Goal: Information Seeking & Learning: Learn about a topic

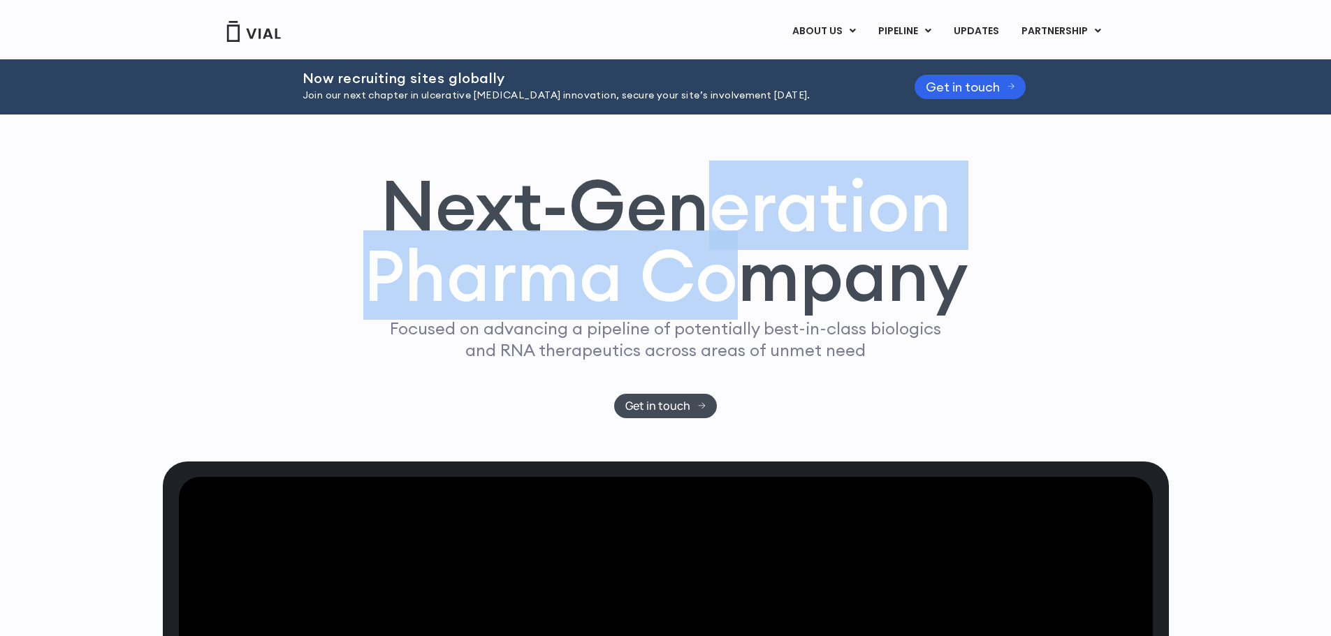
drag, startPoint x: 718, startPoint y: 343, endPoint x: 718, endPoint y: 425, distance: 81.7
click at [721, 312] on h1 "Next-Generation Pharma Company" at bounding box center [665, 240] width 605 height 141
click at [718, 312] on h1 "Next-Generation Pharma Company" at bounding box center [665, 240] width 605 height 141
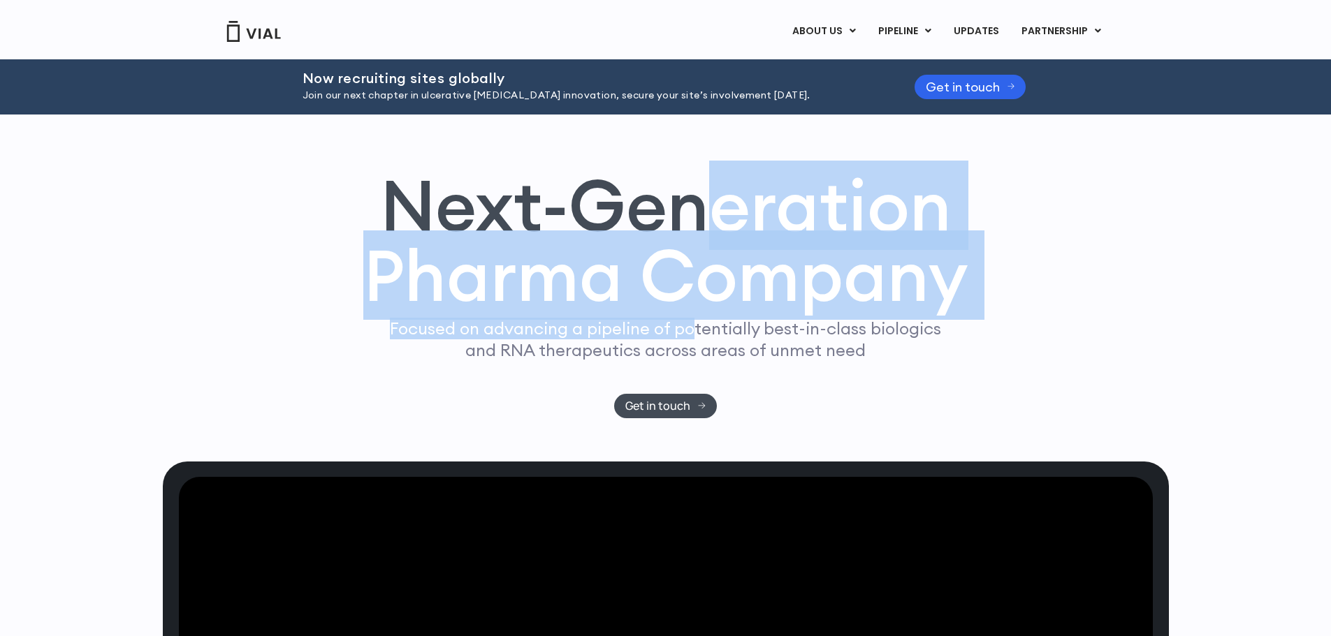
drag, startPoint x: 690, startPoint y: 328, endPoint x: 694, endPoint y: 458, distance: 130.0
click at [694, 419] on div "Next-Generation Pharma Company Focused on advancing a pipeline of potentially b…" at bounding box center [666, 294] width 894 height 248
click at [694, 361] on p "Focused on advancing a pipeline of potentially best-in-class biologics and RNA …" at bounding box center [665, 339] width 563 height 43
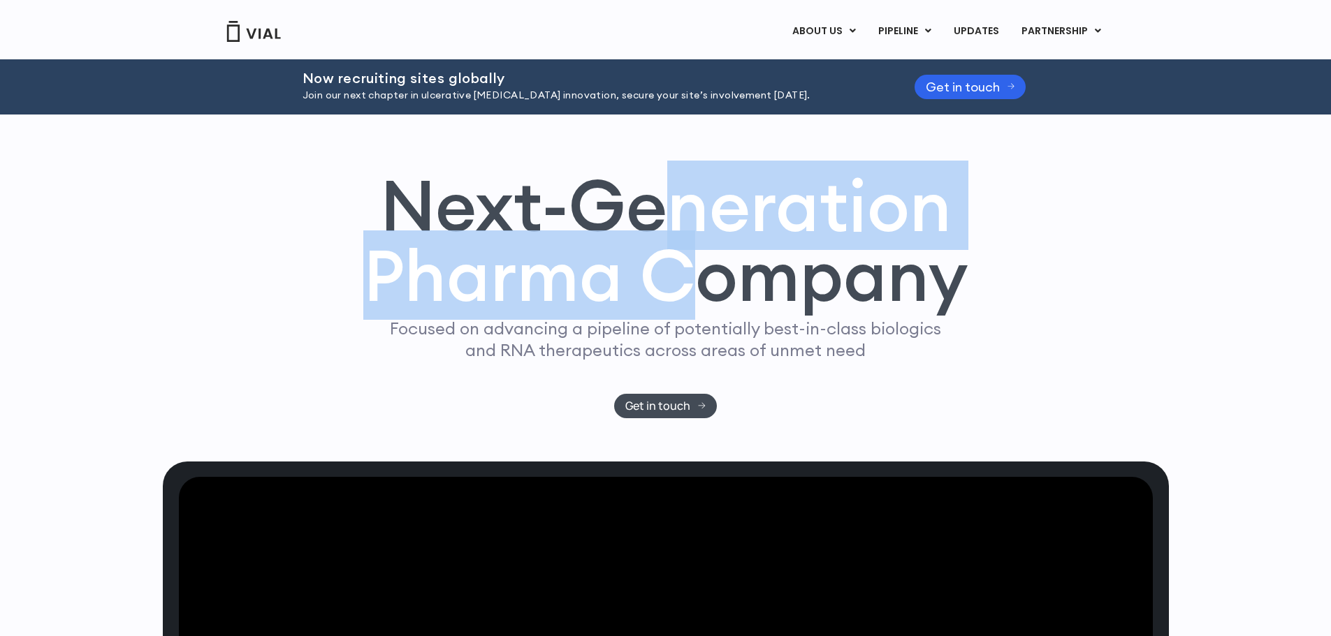
drag, startPoint x: 687, startPoint y: 342, endPoint x: 690, endPoint y: 459, distance: 117.4
click at [690, 419] on div "Next-Generation Pharma Company Focused on advancing a pipeline of potentially b…" at bounding box center [666, 294] width 894 height 248
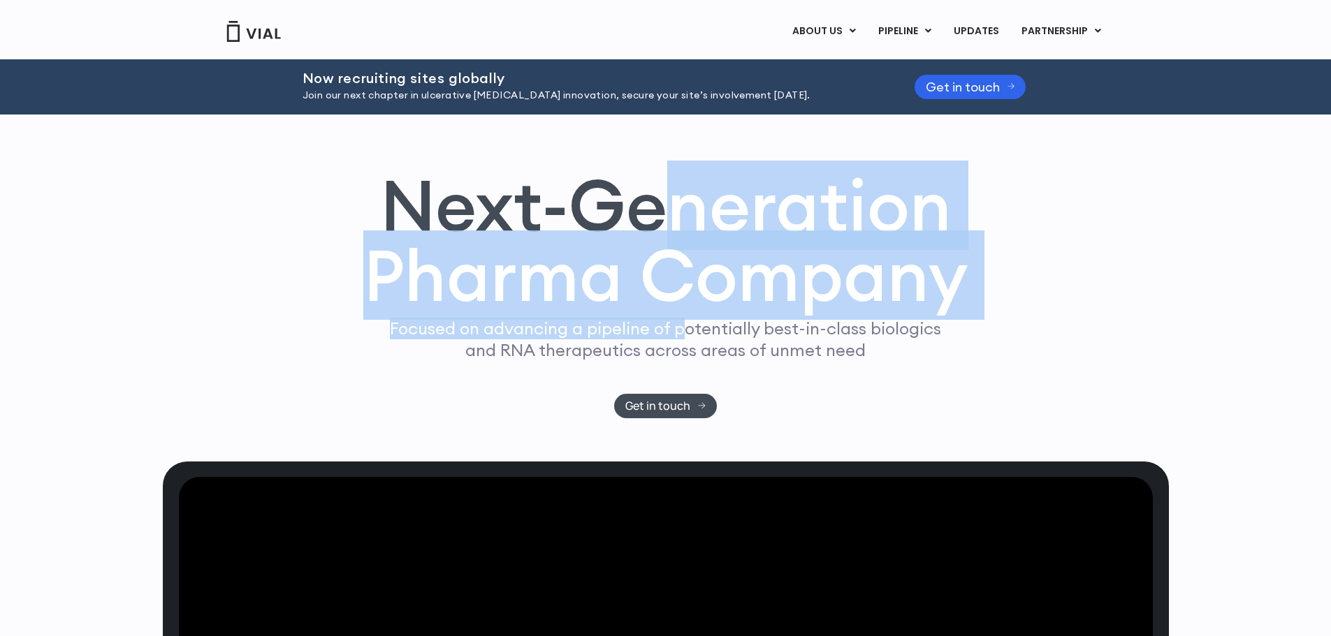
click at [690, 361] on p "Focused on advancing a pipeline of potentially best-in-class biologics and RNA …" at bounding box center [665, 339] width 563 height 43
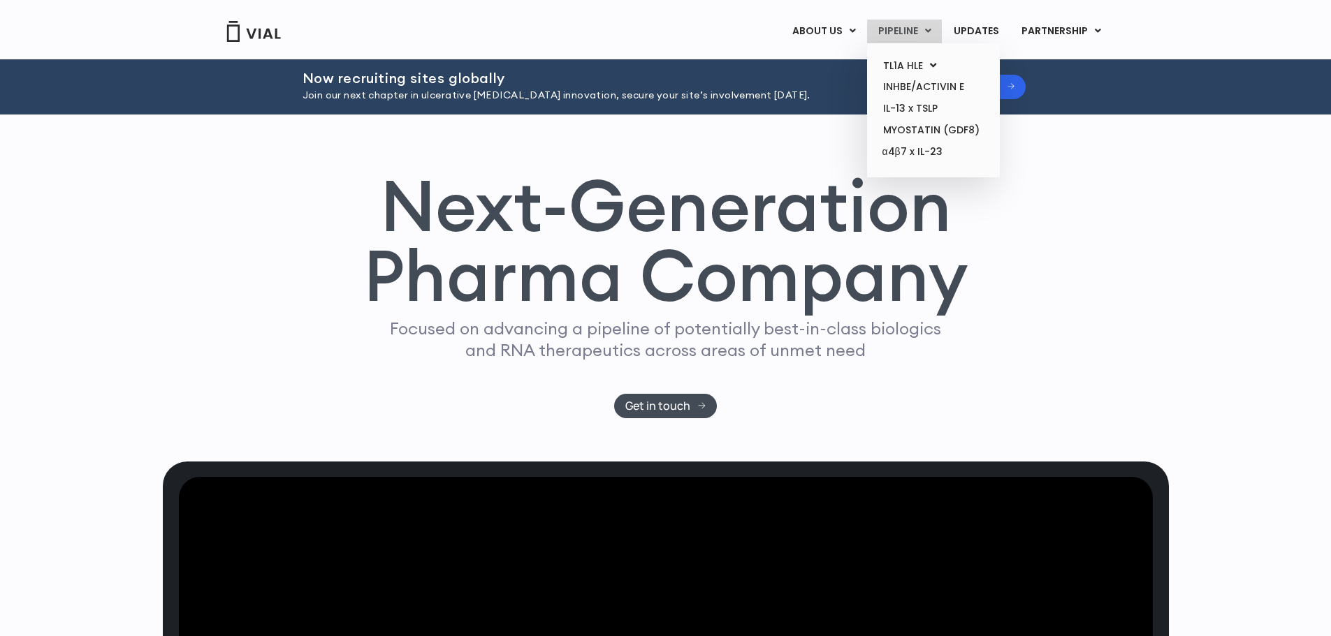
click at [920, 31] on link "PIPELINE" at bounding box center [904, 32] width 75 height 24
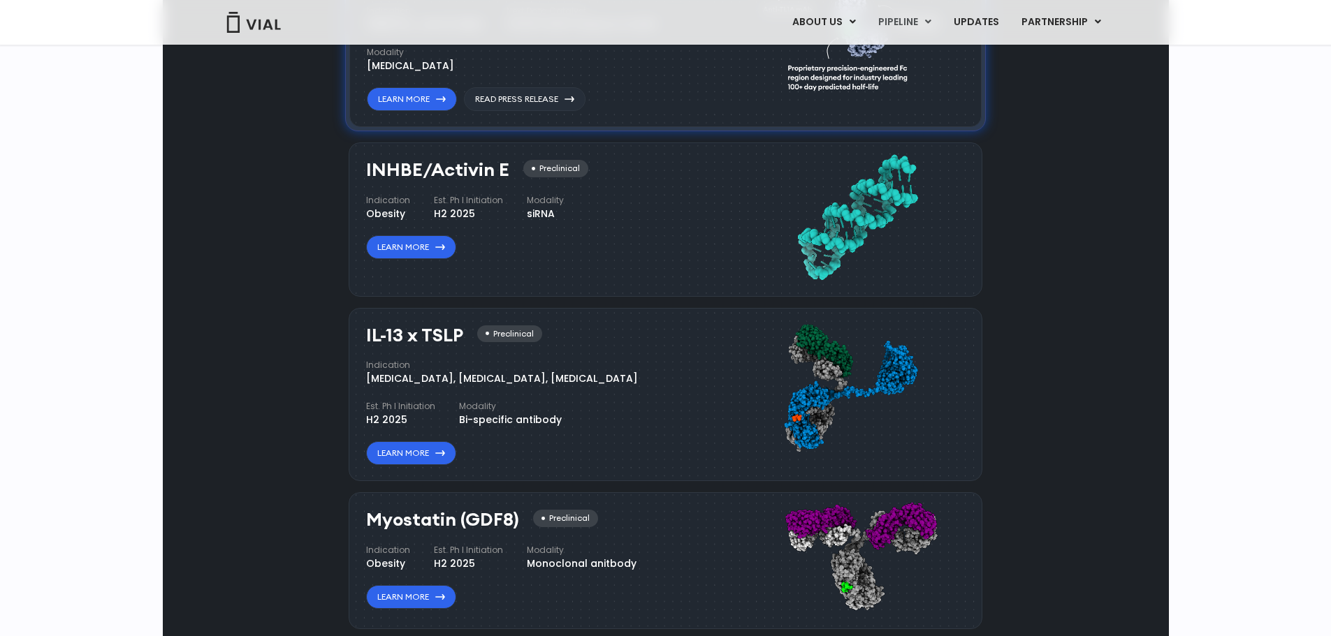
scroll to position [1175, 0]
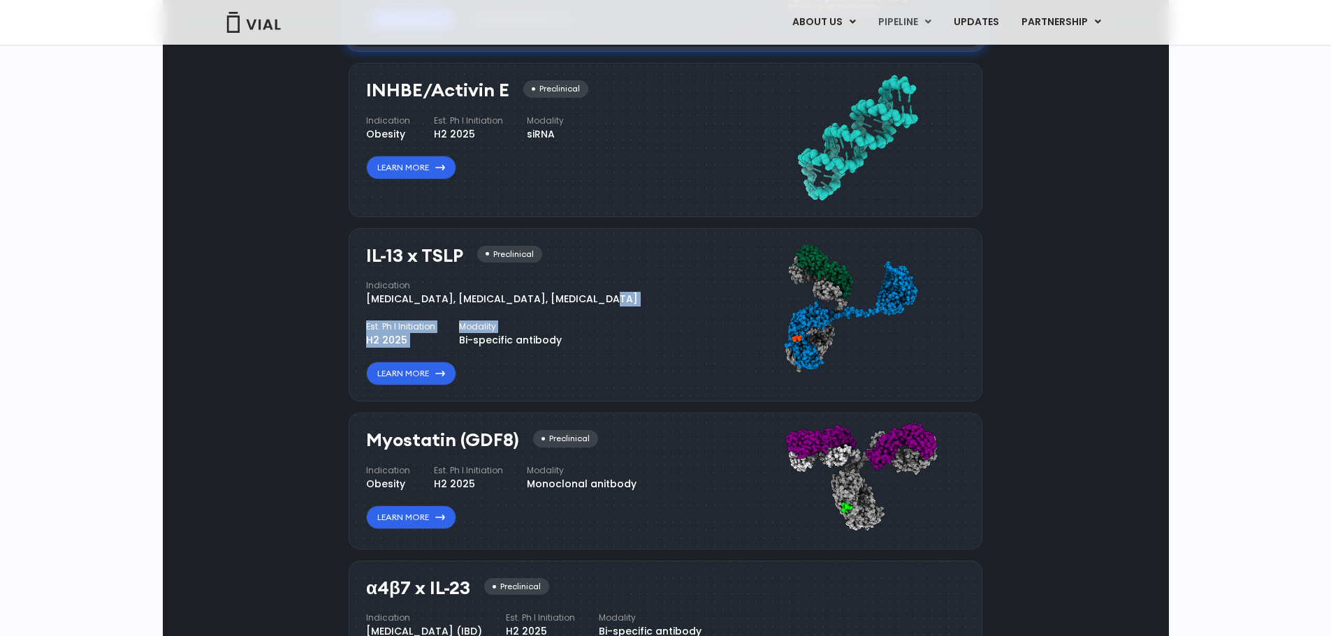
drag, startPoint x: 367, startPoint y: 495, endPoint x: 507, endPoint y: 497, distance: 139.8
click at [507, 348] on div "Indication Atopic Dermatitis, Asthma, Chronic Sinusitis Est. Ph I Initiation H2…" at bounding box center [535, 313] width 338 height 68
drag, startPoint x: 465, startPoint y: 497, endPoint x: 365, endPoint y: 504, distance: 100.2
click at [365, 402] on div "IL-13 x TSLP Preclinical Indication Atopic Dermatitis, Asthma, Chronic Sinusiti…" at bounding box center [666, 315] width 634 height 174
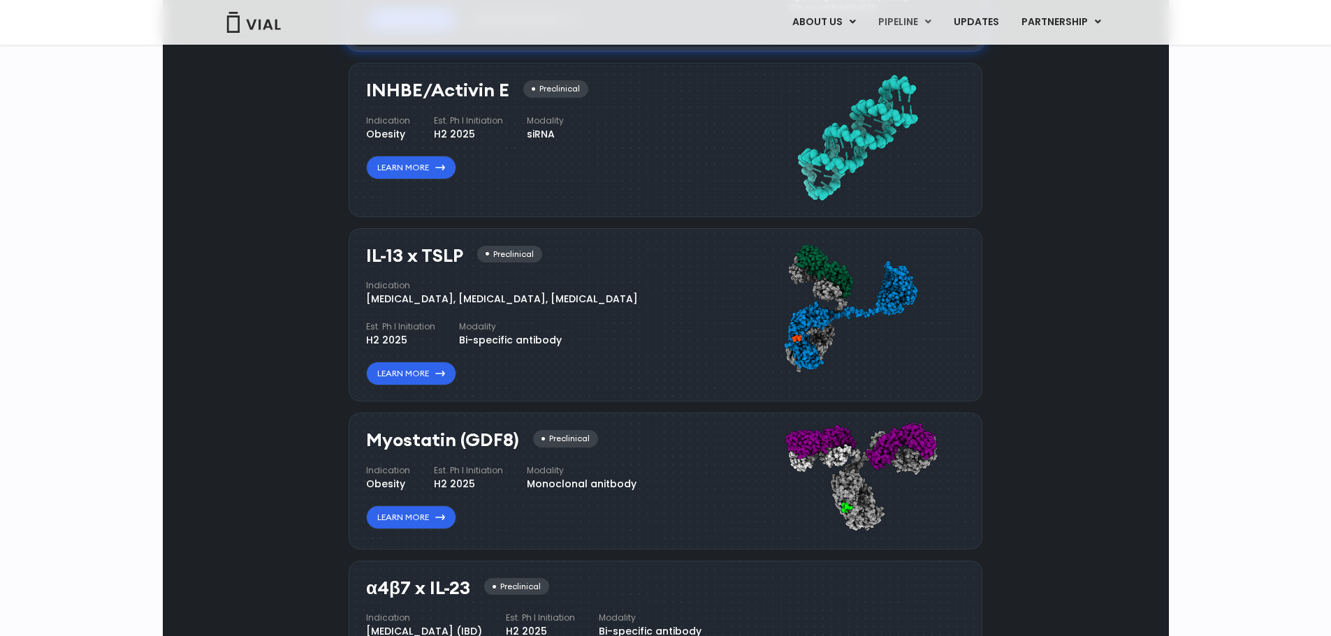
click at [459, 348] on div "Bi-specific antibody" at bounding box center [510, 340] width 103 height 15
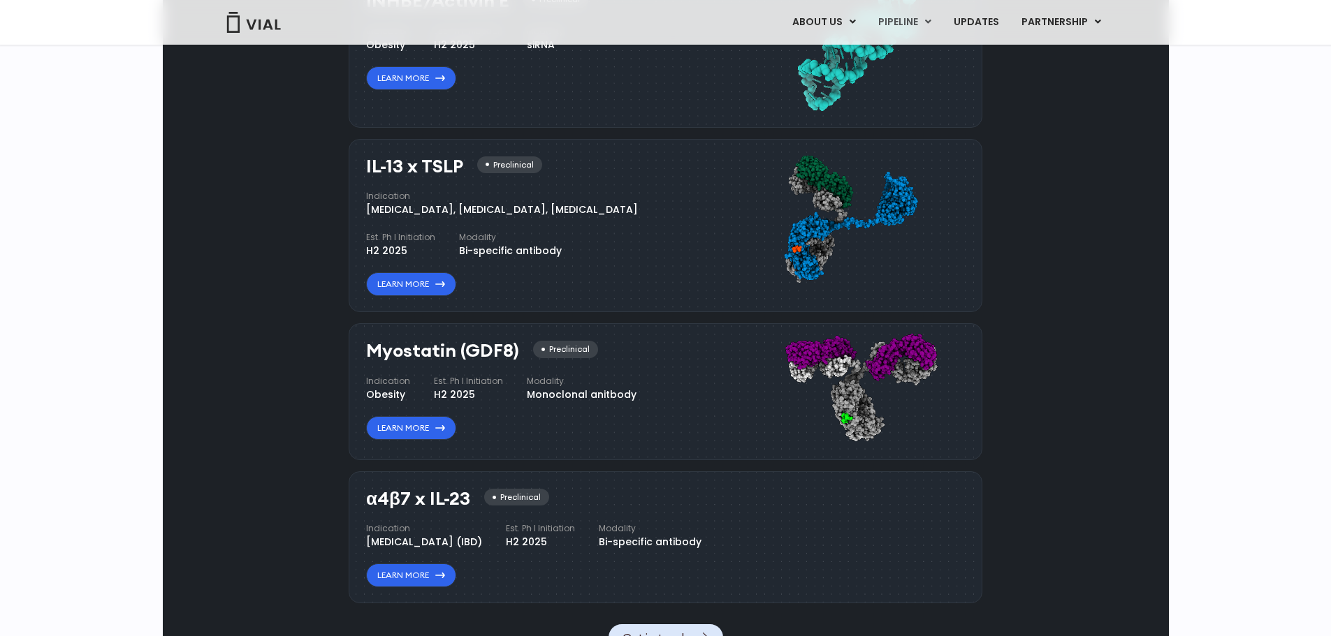
scroll to position [1455, 0]
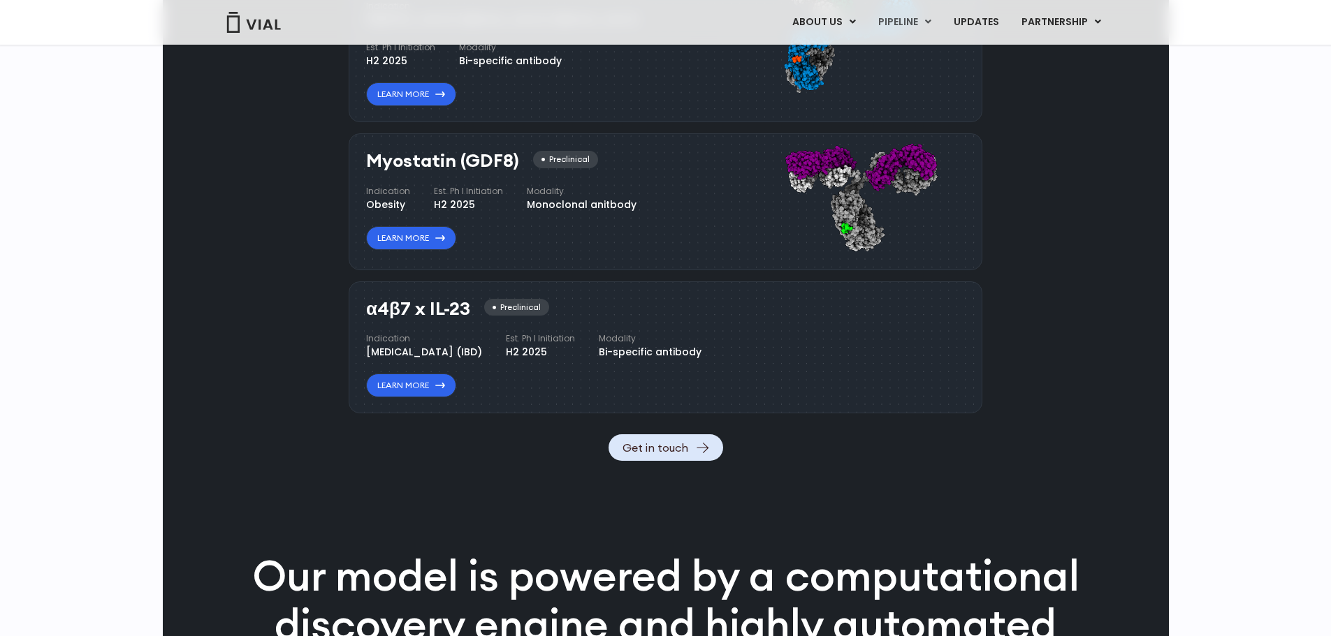
drag, startPoint x: 526, startPoint y: 358, endPoint x: 652, endPoint y: 356, distance: 125.8
click at [652, 250] on div "Myostatin (GDF8) Preclinical Indication Obesity Est. Ph I Initiation H2 2025 Mo…" at bounding box center [535, 200] width 338 height 99
drag, startPoint x: 657, startPoint y: 355, endPoint x: 496, endPoint y: 362, distance: 160.8
click at [496, 250] on div "Myostatin (GDF8) Preclinical Indication Obesity Est. Ph I Initiation H2 2025 Mo…" at bounding box center [535, 200] width 338 height 99
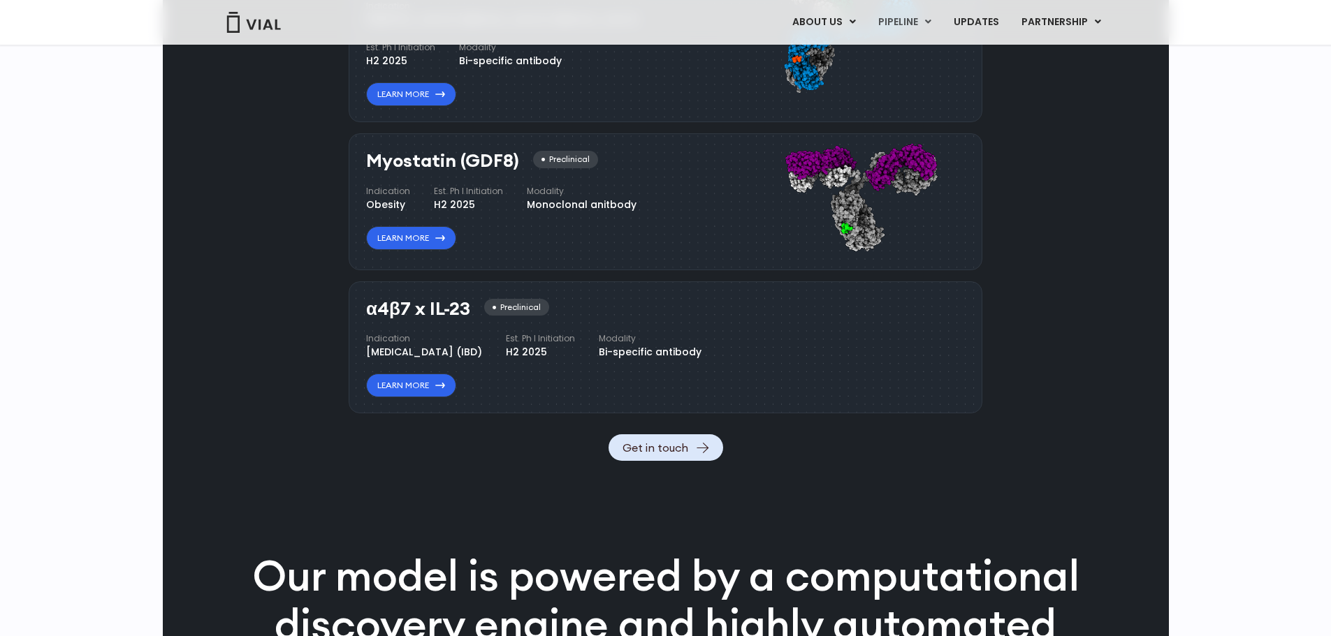
click at [565, 212] on div "Monoclonal anitbody" at bounding box center [582, 205] width 110 height 15
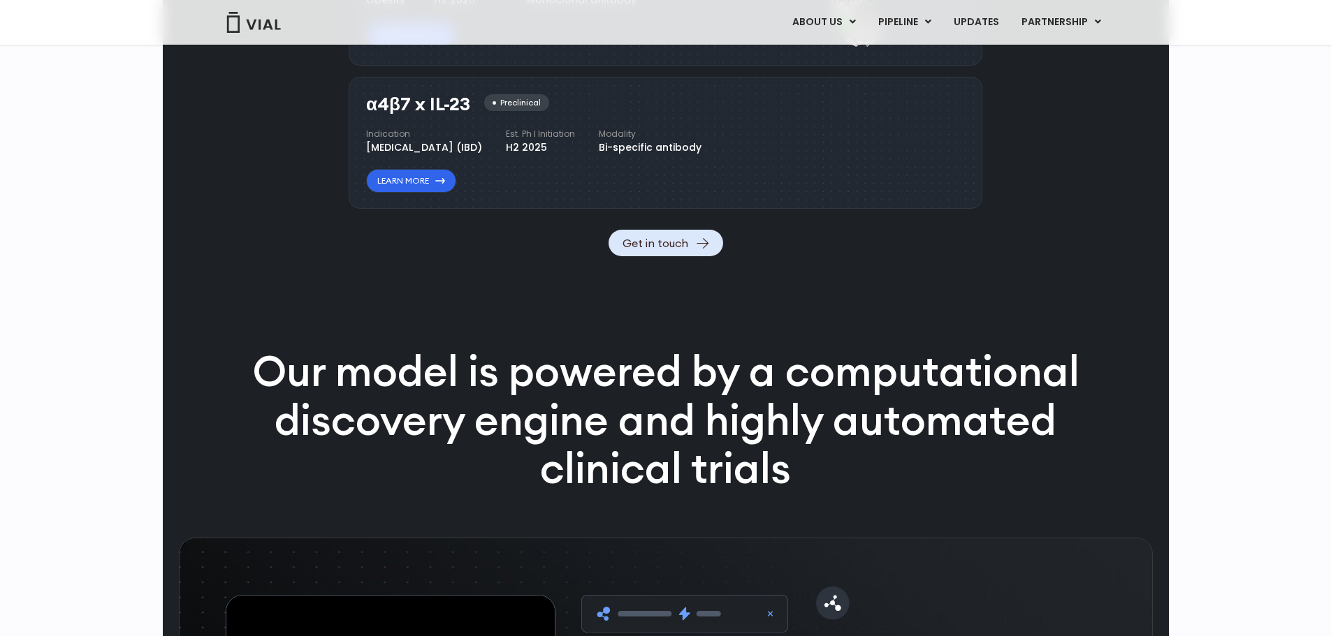
scroll to position [1804, 0]
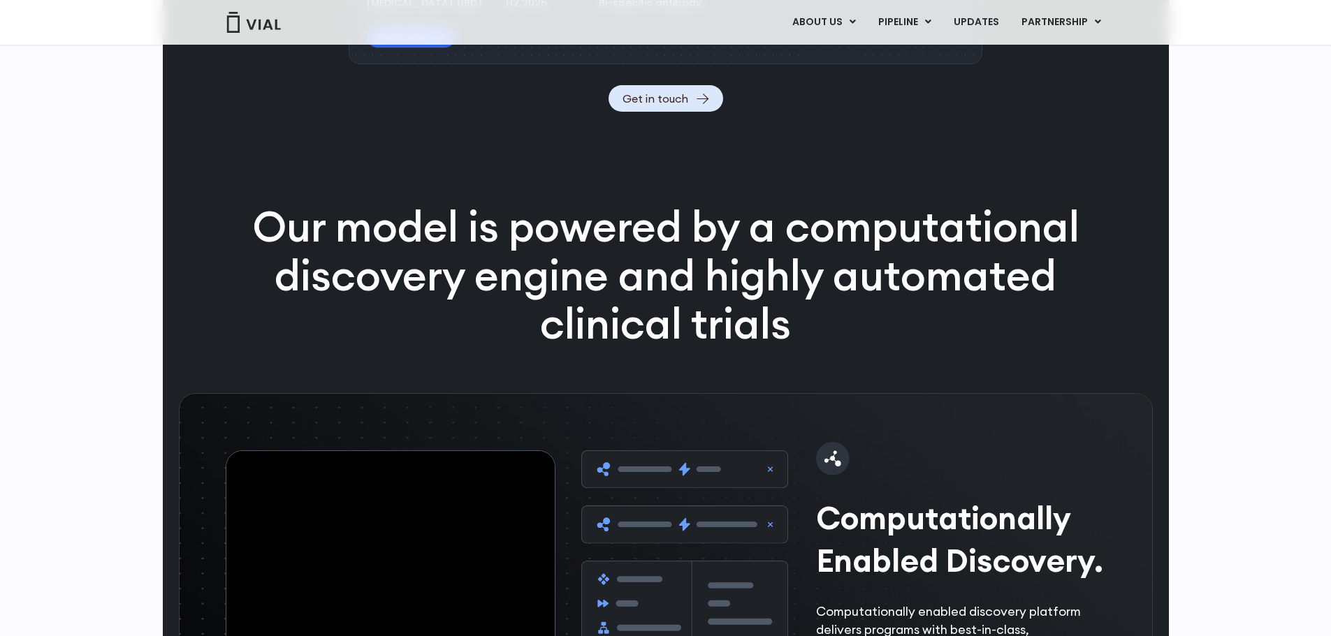
drag, startPoint x: 557, startPoint y: 158, endPoint x: 649, endPoint y: 158, distance: 92.2
drag, startPoint x: 569, startPoint y: 153, endPoint x: 467, endPoint y: 151, distance: 102.0
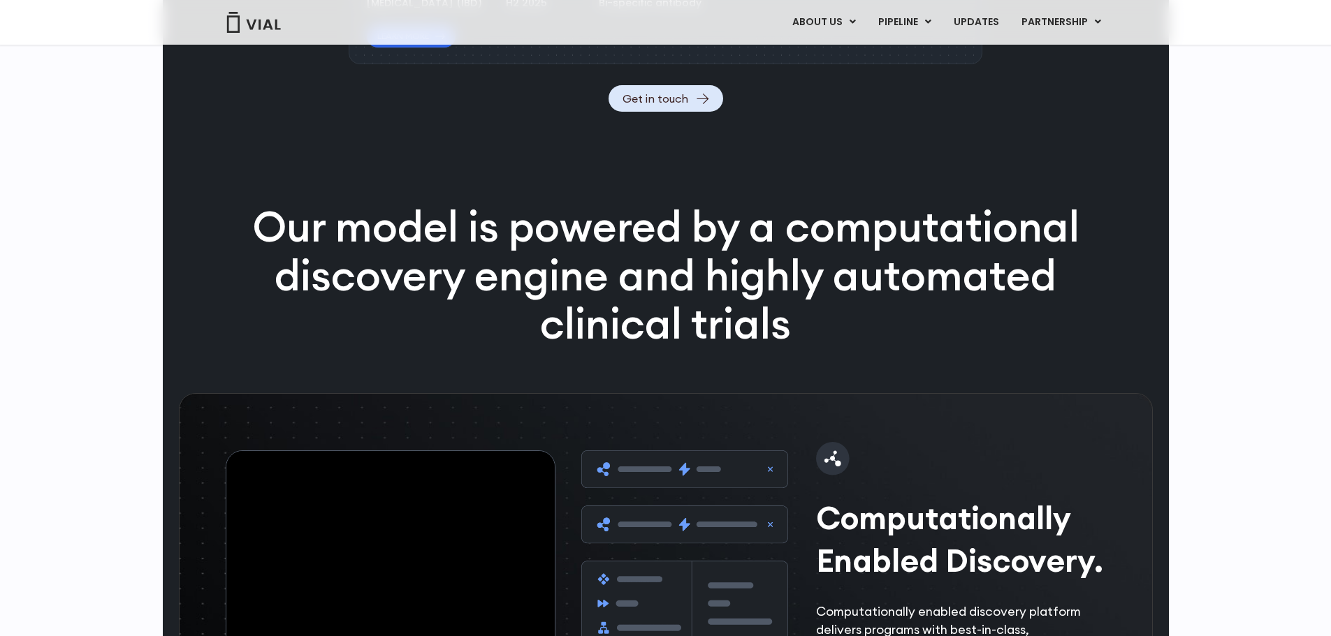
click at [467, 10] on div "[MEDICAL_DATA] (IBD)" at bounding box center [424, 3] width 116 height 15
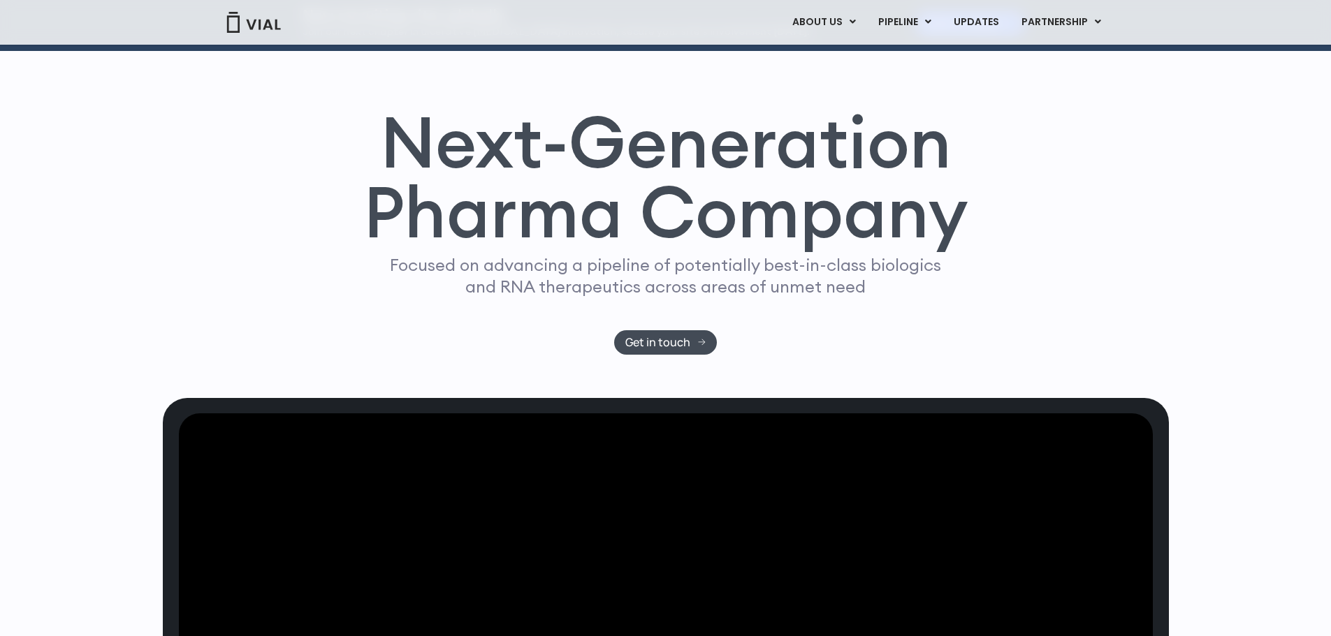
scroll to position [57, 0]
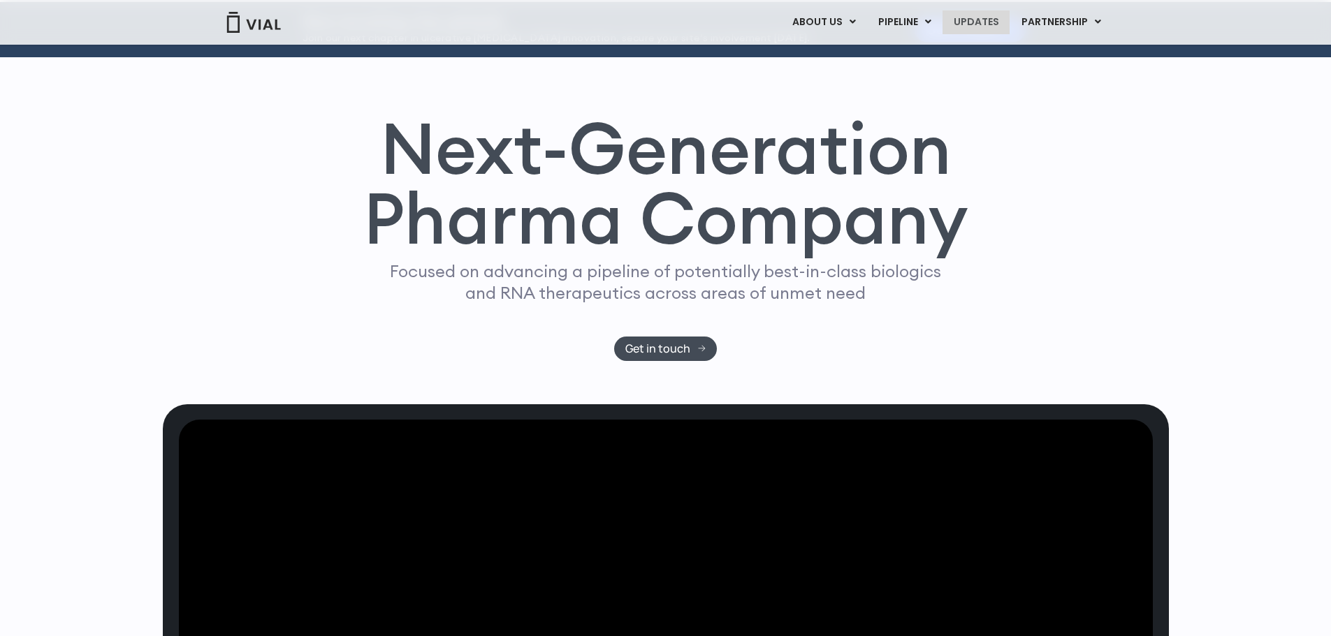
click at [965, 17] on link "UPDATES" at bounding box center [976, 22] width 67 height 24
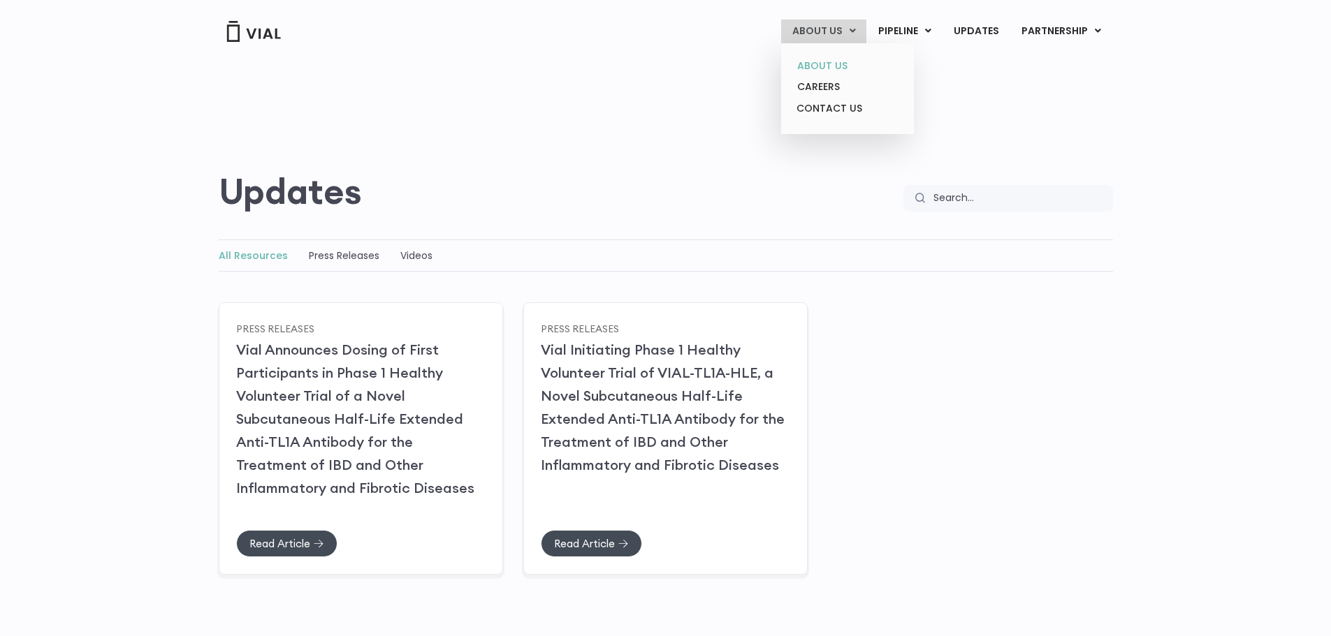
click at [817, 64] on link "ABOUT US" at bounding box center [847, 66] width 122 height 22
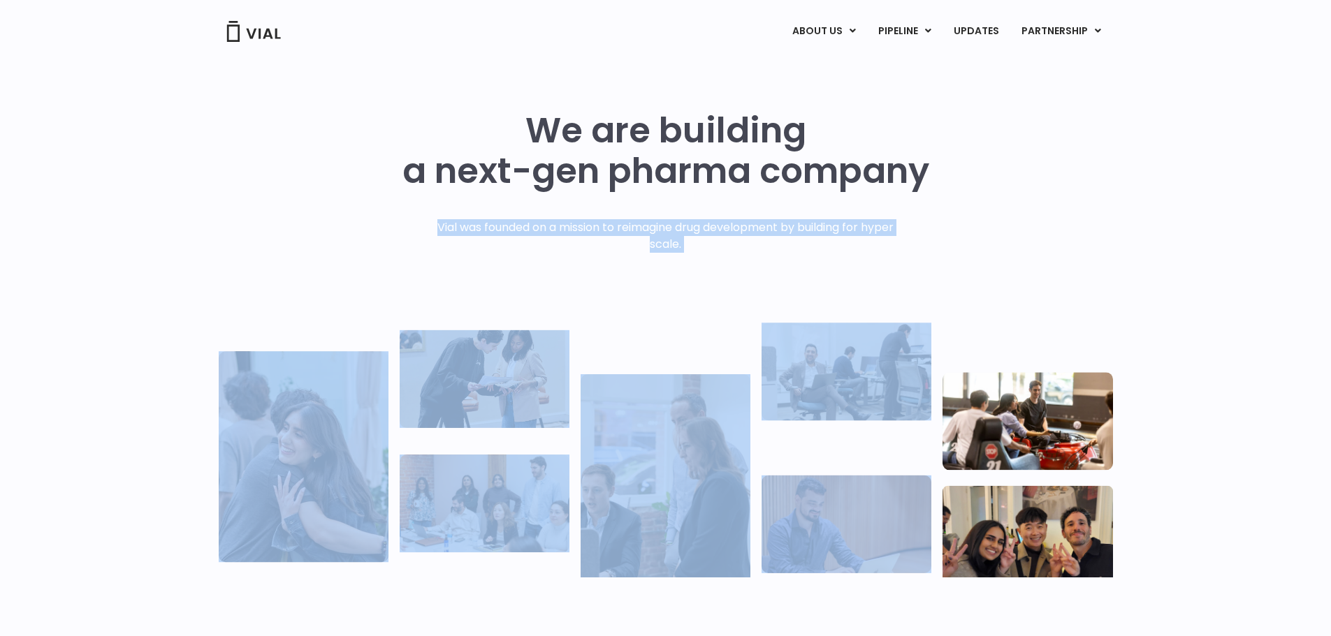
drag, startPoint x: 428, startPoint y: 224, endPoint x: 1051, endPoint y: 241, distance: 623.4
click at [1051, 241] on div "We are building a next-gen pharma company Vial was founded on a mission to reim…" at bounding box center [666, 343] width 894 height 467
click at [1051, 240] on div "We are building a next-gen pharma company Vial was founded on a mission to reim…" at bounding box center [666, 343] width 894 height 467
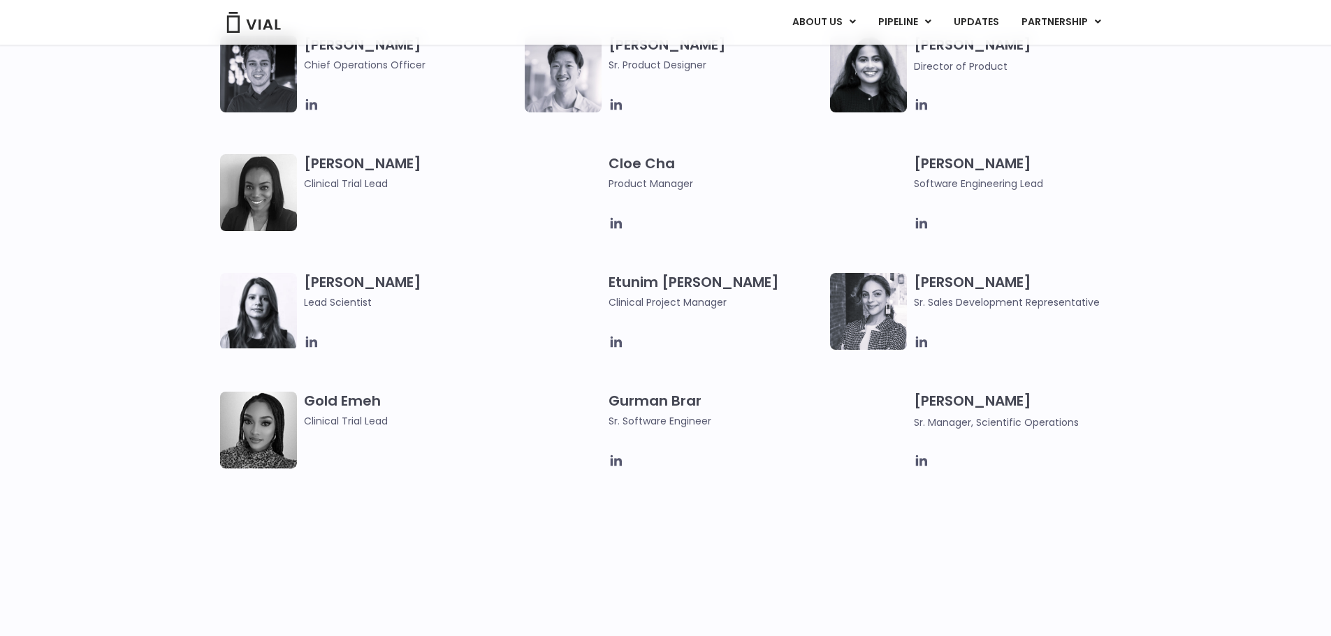
scroll to position [1333, 0]
